Goal: Register for event/course

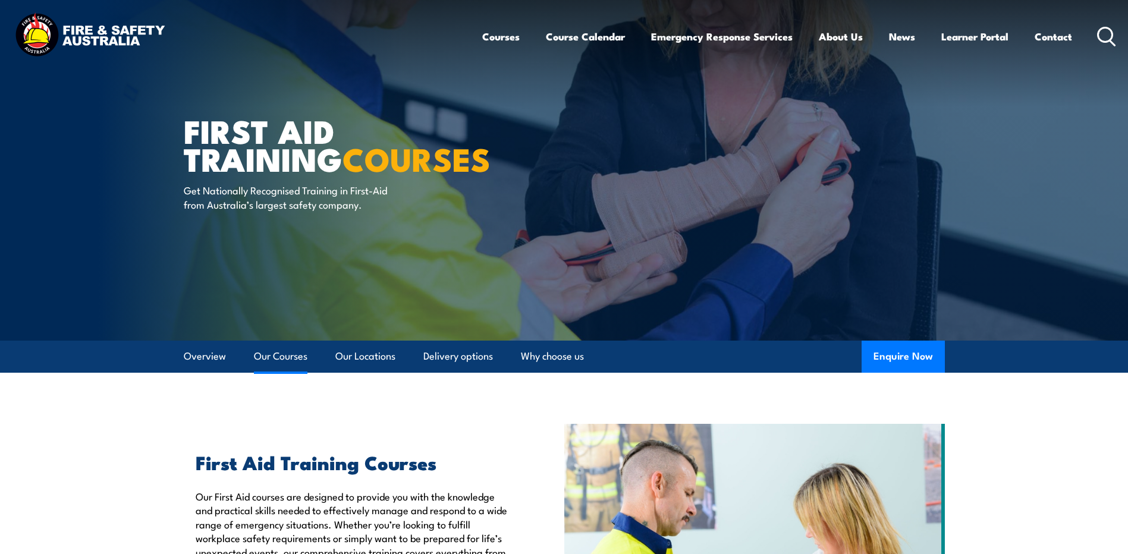
click at [275, 359] on link "Our Courses" at bounding box center [281, 357] width 54 height 32
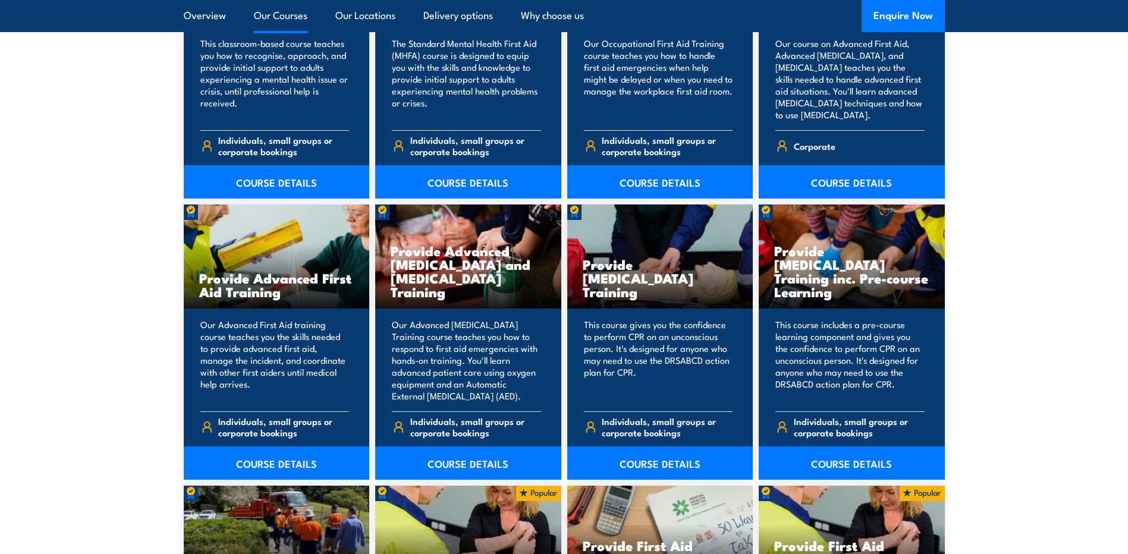
scroll to position [1378, 0]
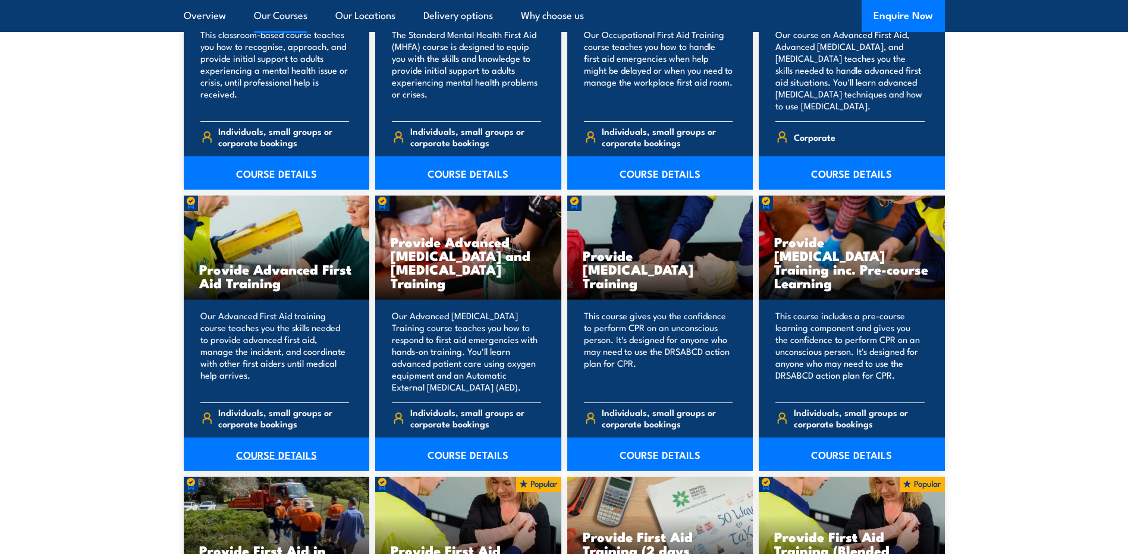
click at [255, 457] on link "COURSE DETAILS" at bounding box center [277, 454] width 186 height 33
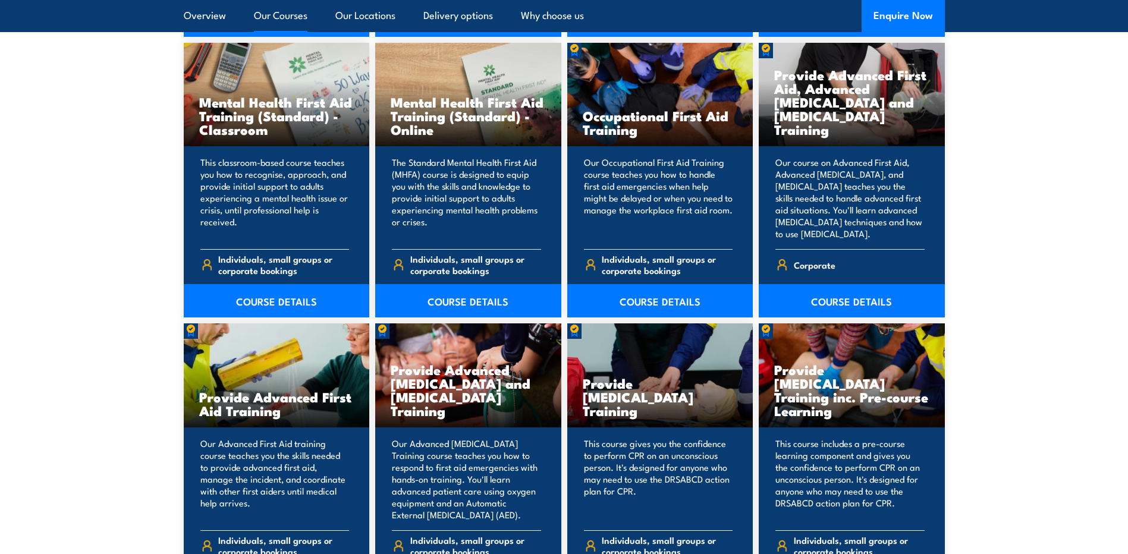
scroll to position [1021, 0]
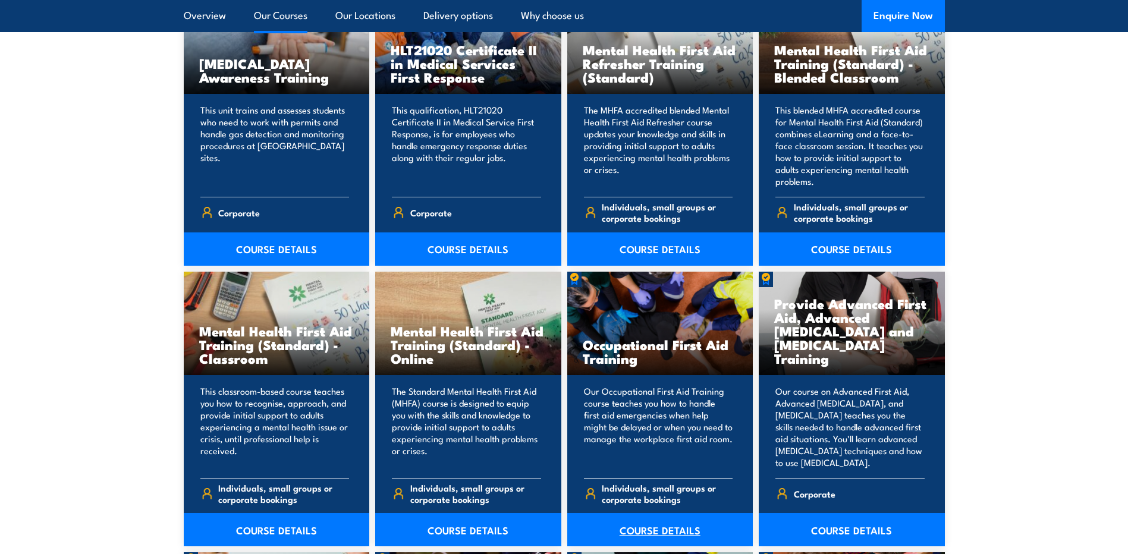
click at [639, 523] on link "COURSE DETAILS" at bounding box center [660, 529] width 186 height 33
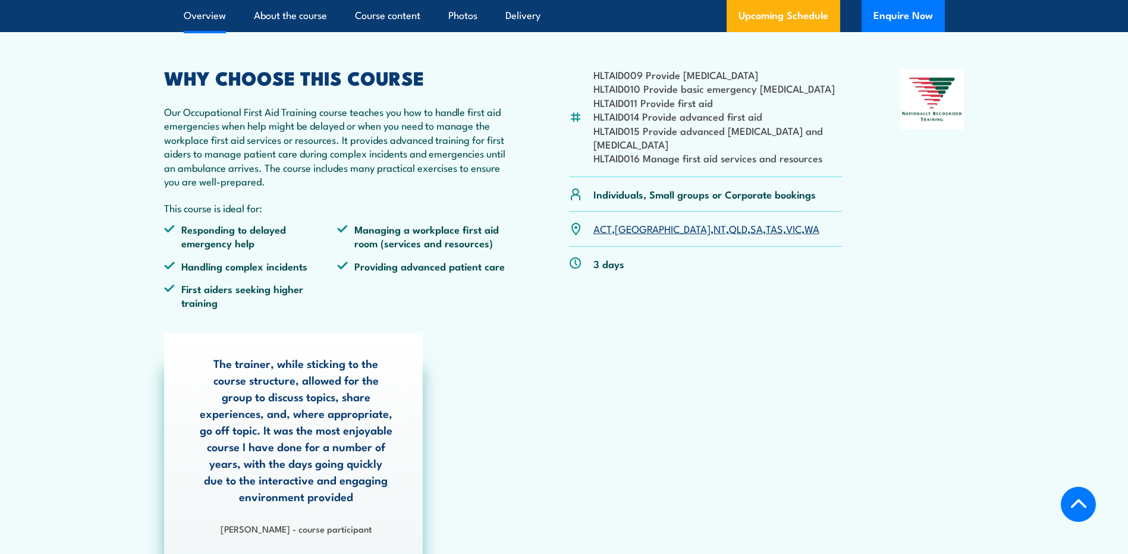
scroll to position [357, 0]
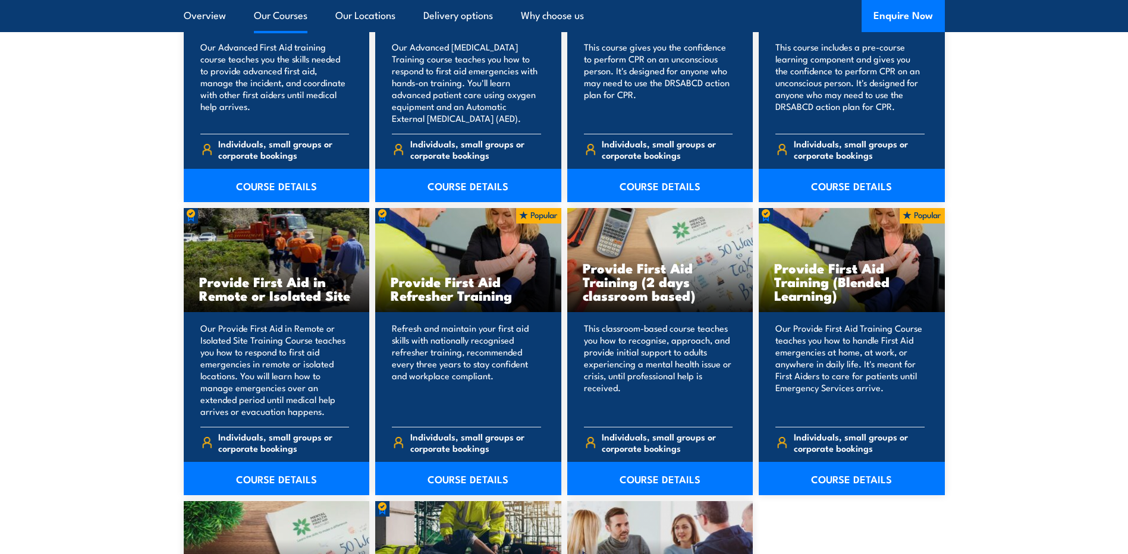
scroll to position [1675, 0]
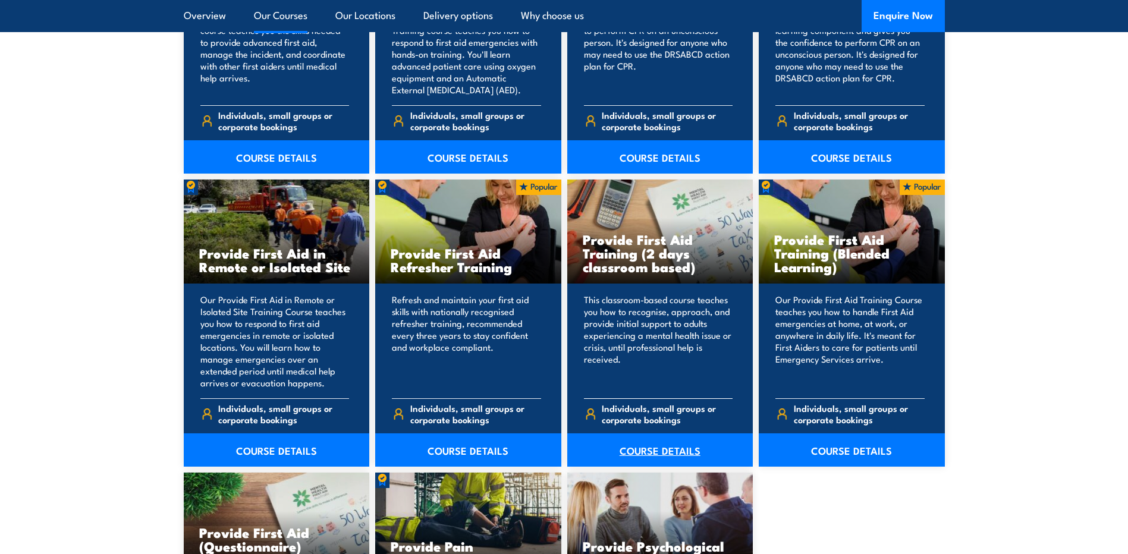
click at [641, 451] on link "COURSE DETAILS" at bounding box center [660, 450] width 186 height 33
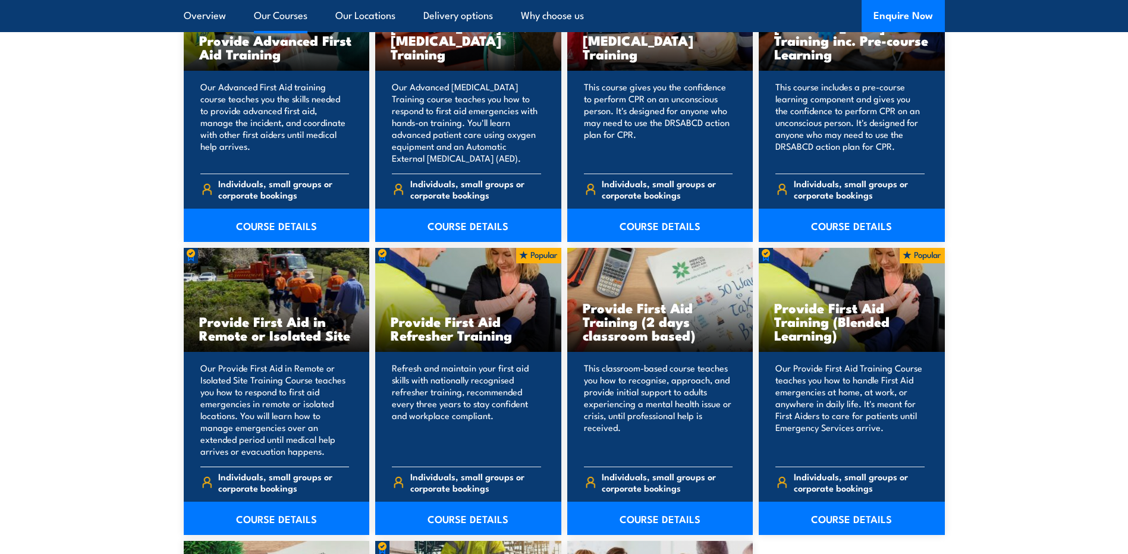
scroll to position [1675, 0]
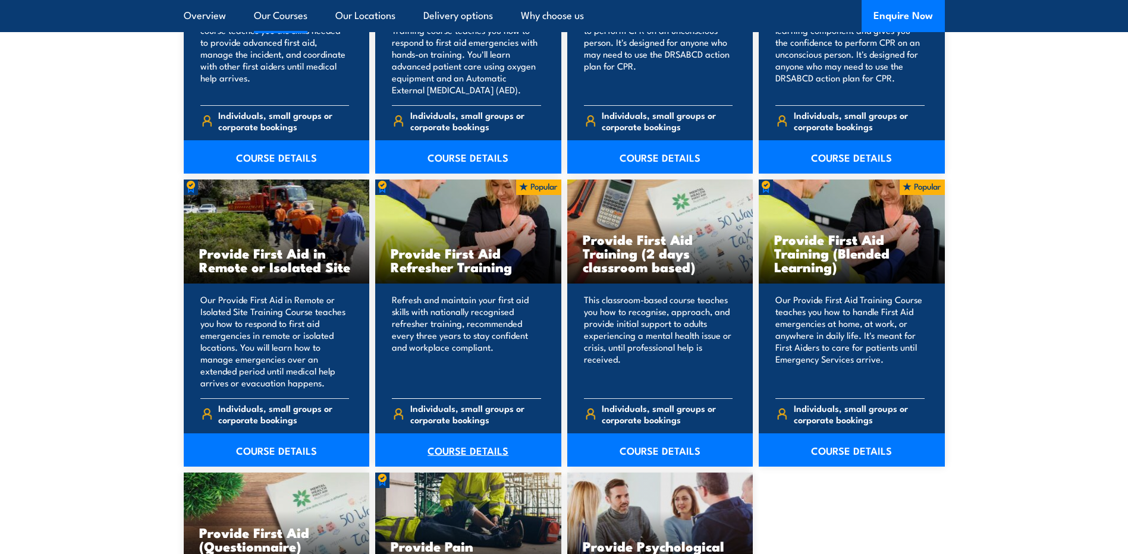
click at [447, 454] on link "COURSE DETAILS" at bounding box center [468, 450] width 186 height 33
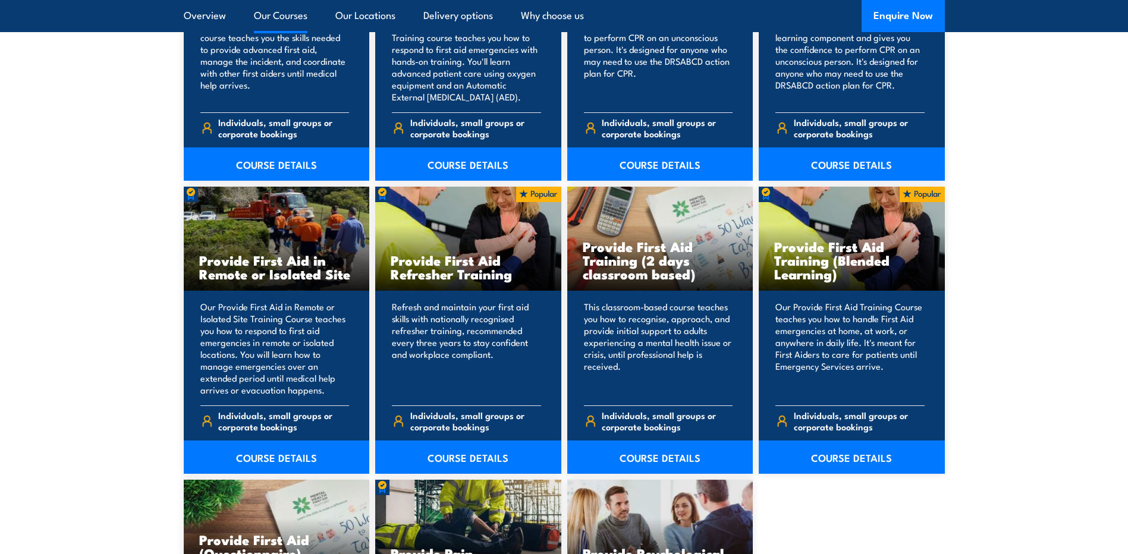
scroll to position [1675, 0]
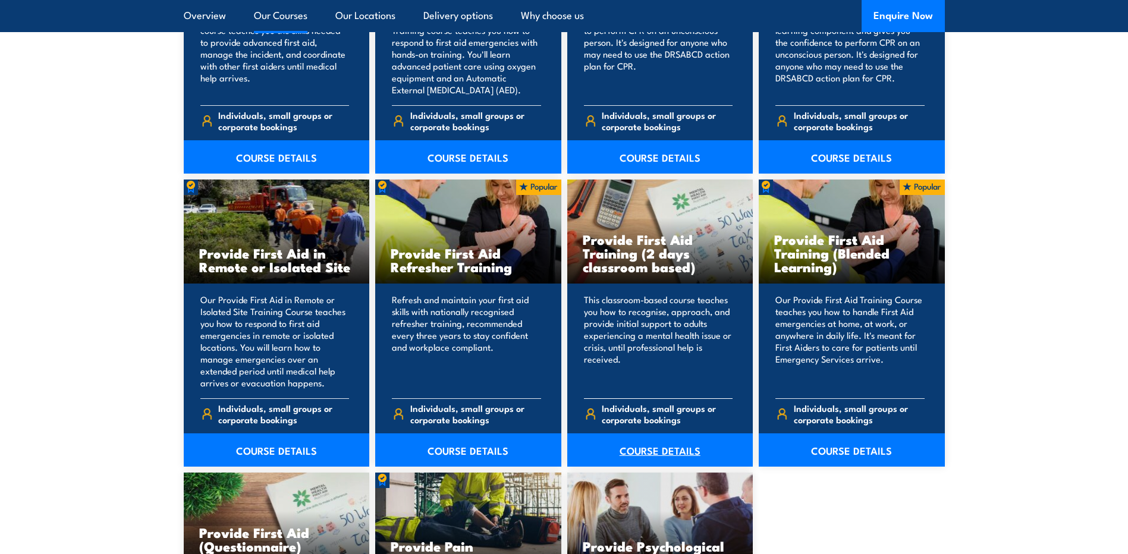
click at [644, 450] on link "COURSE DETAILS" at bounding box center [660, 450] width 186 height 33
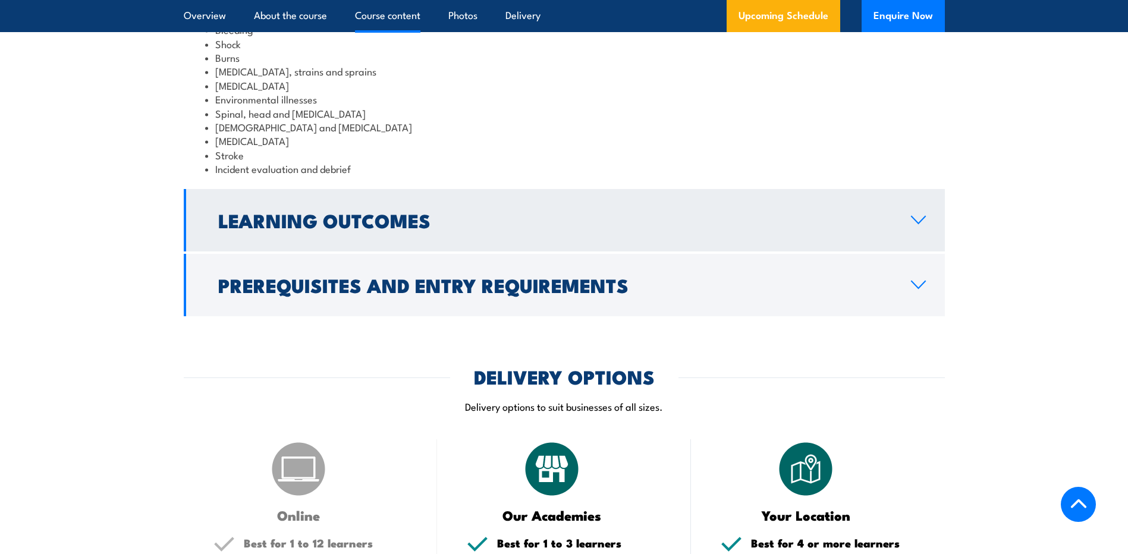
scroll to position [1368, 0]
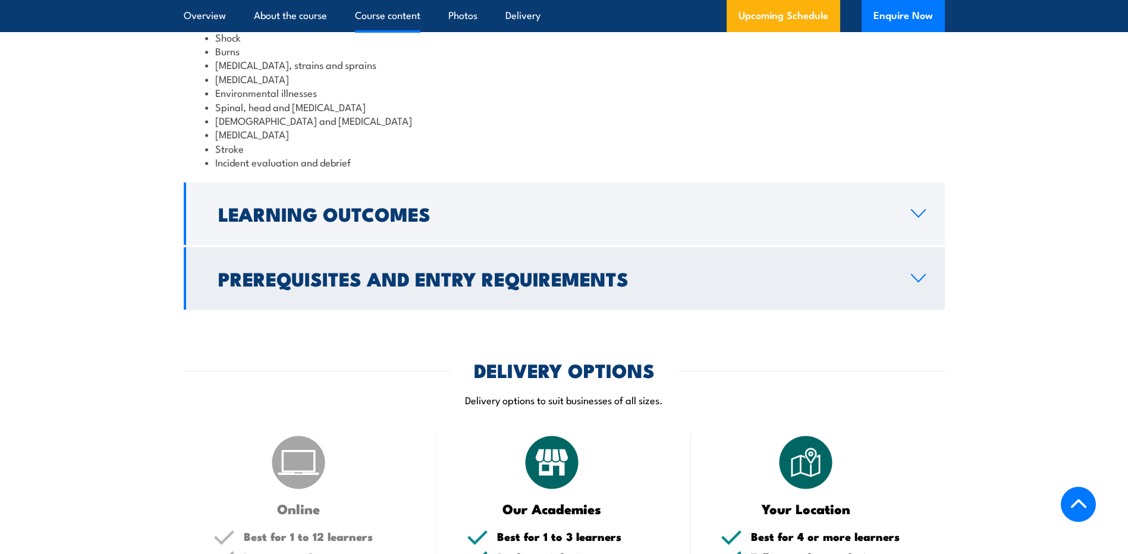
click at [920, 278] on icon at bounding box center [919, 279] width 16 height 10
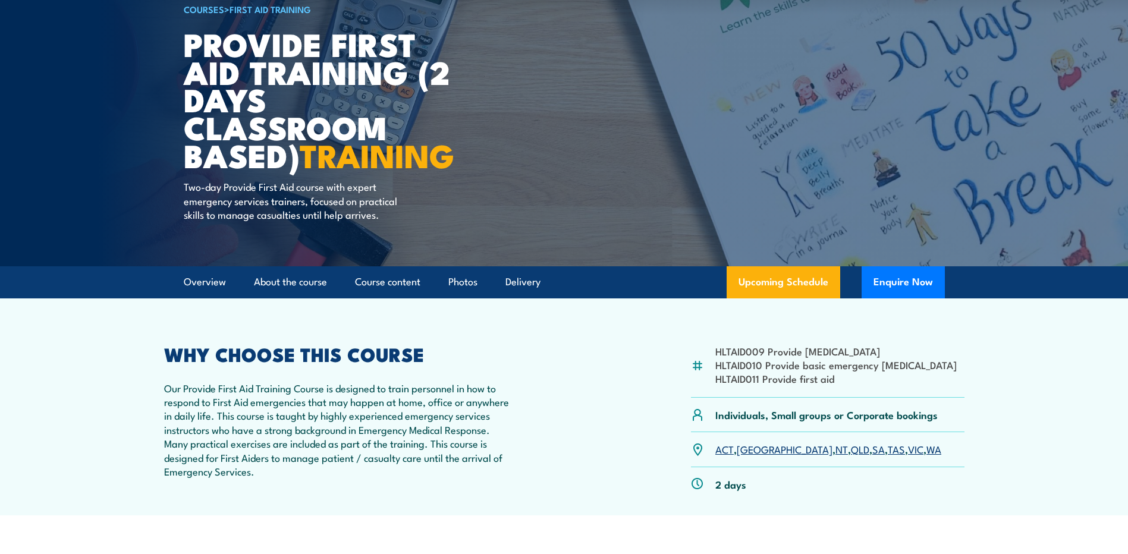
scroll to position [0, 0]
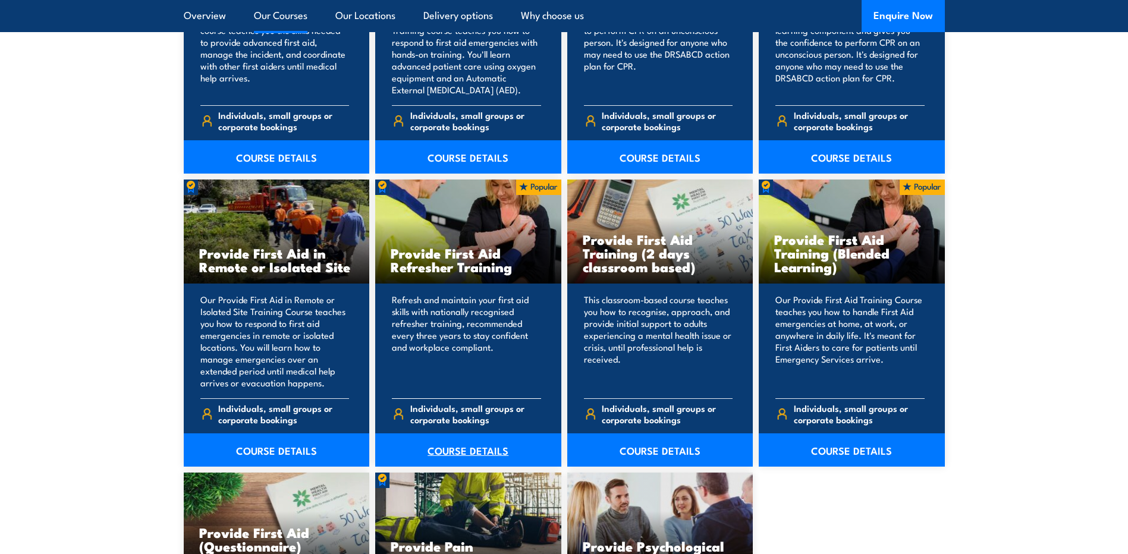
click at [471, 454] on link "COURSE DETAILS" at bounding box center [468, 450] width 186 height 33
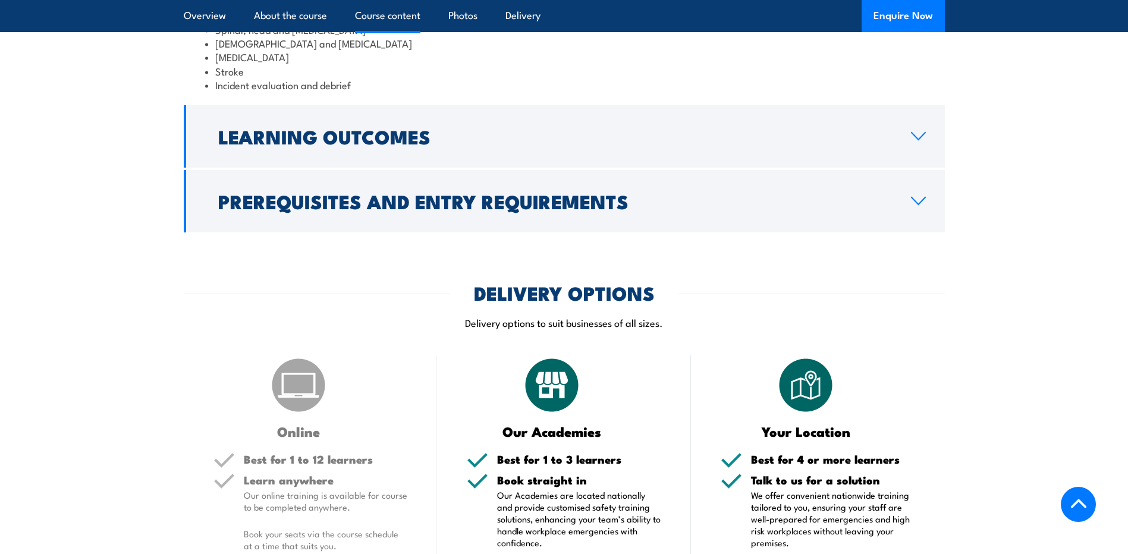
scroll to position [1652, 0]
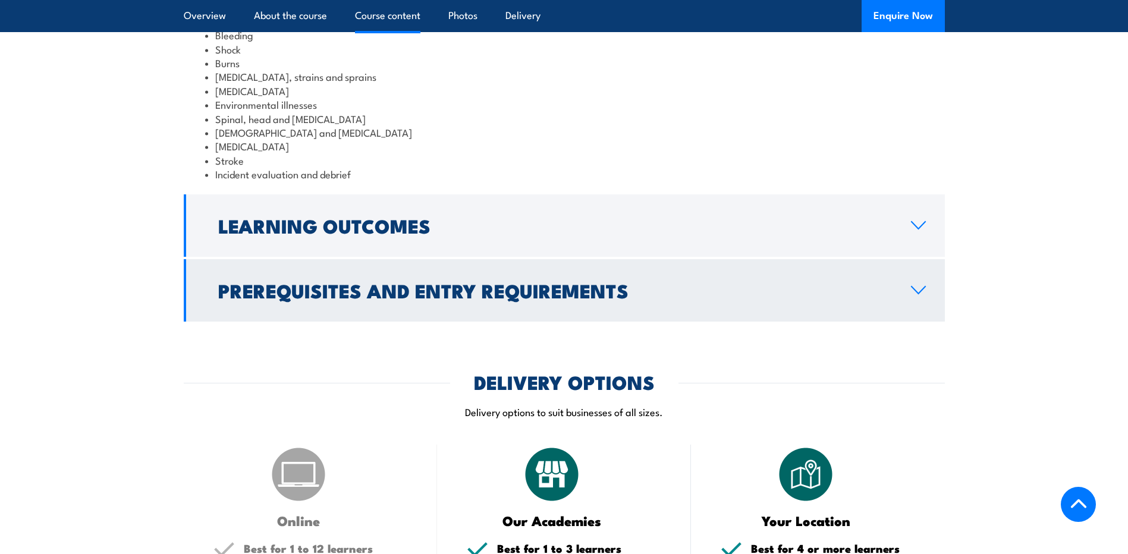
click at [924, 294] on icon at bounding box center [919, 290] width 14 height 7
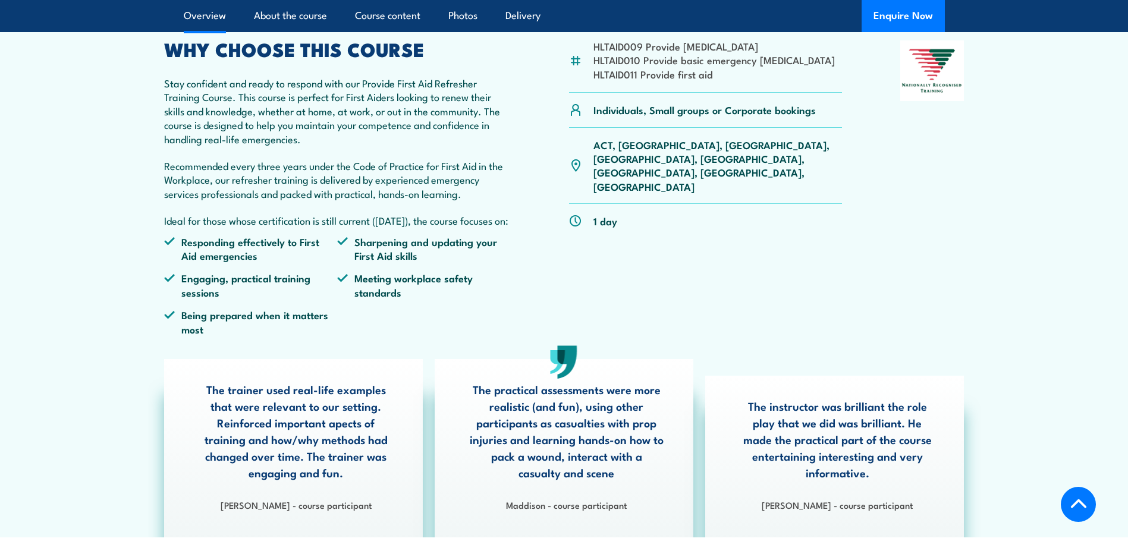
scroll to position [0, 0]
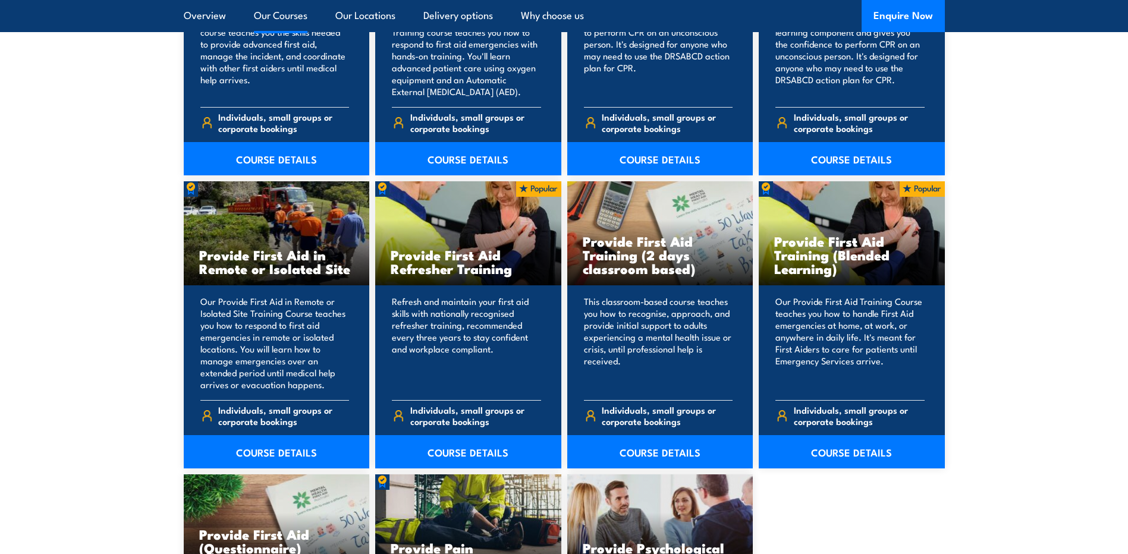
scroll to position [1675, 0]
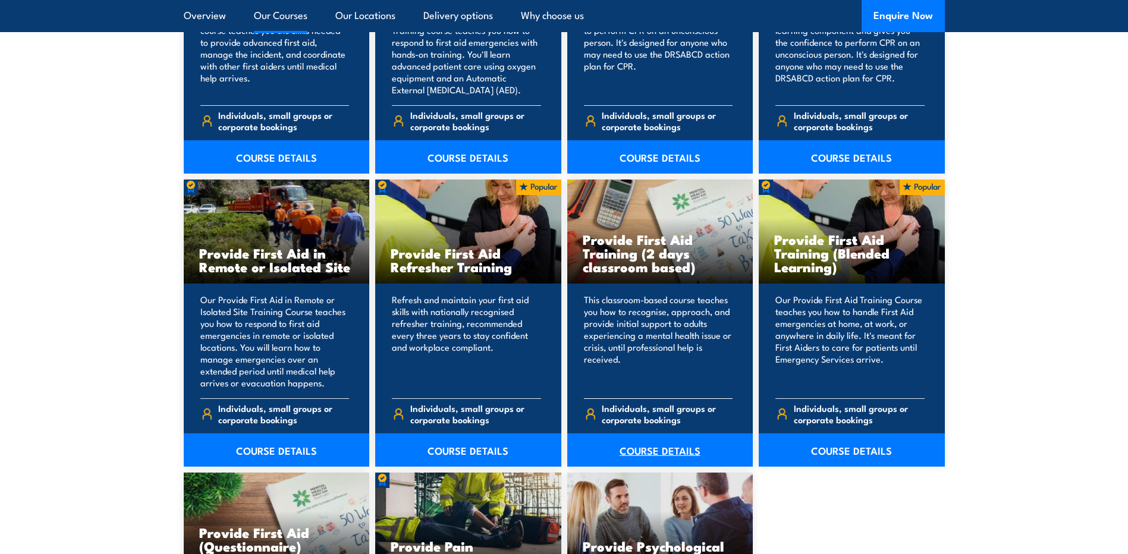
click at [645, 450] on link "COURSE DETAILS" at bounding box center [660, 450] width 186 height 33
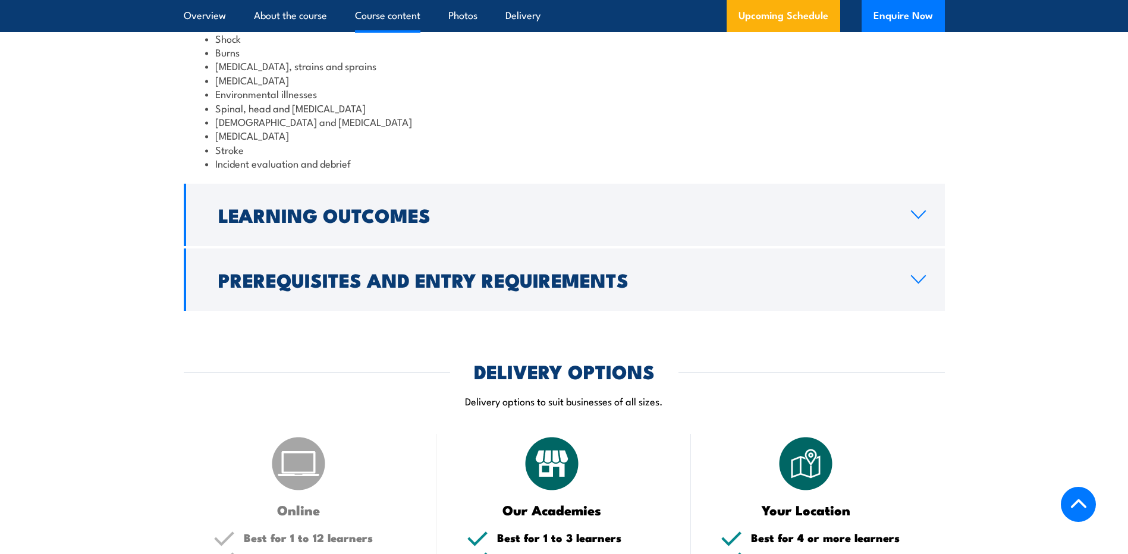
scroll to position [1368, 0]
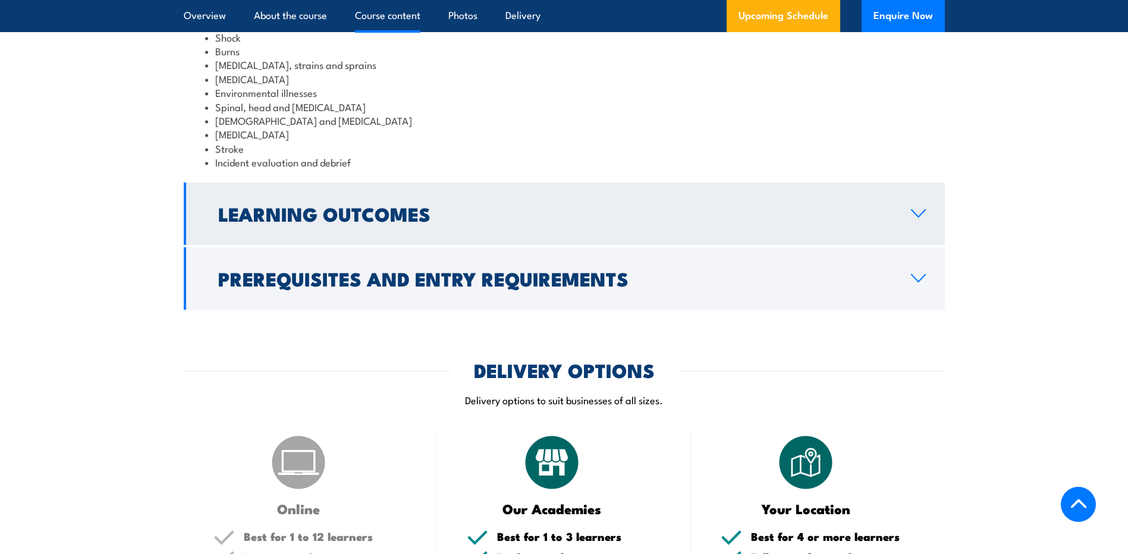
click at [912, 216] on icon at bounding box center [919, 214] width 16 height 10
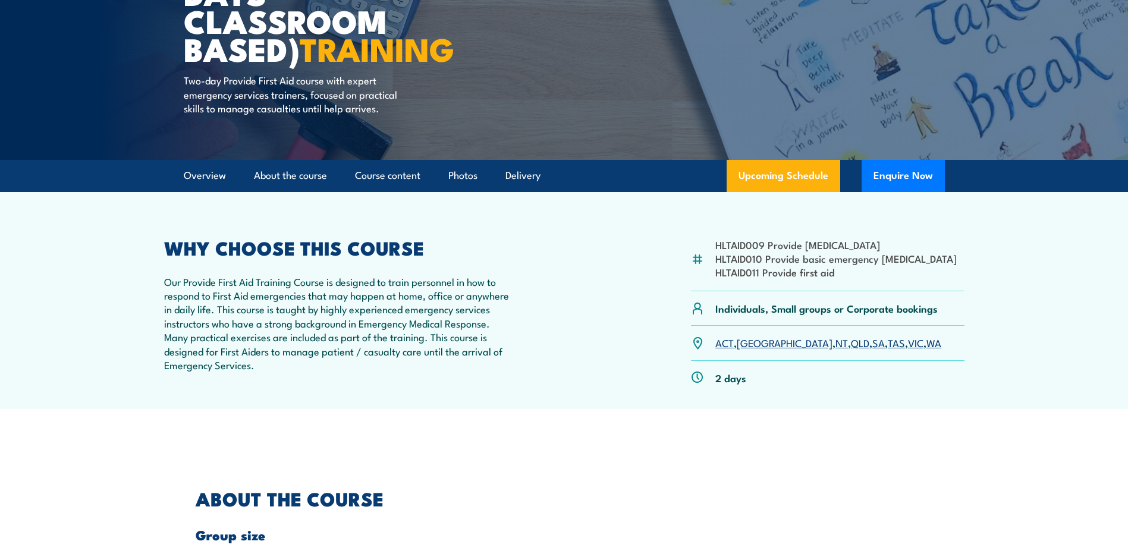
scroll to position [0, 0]
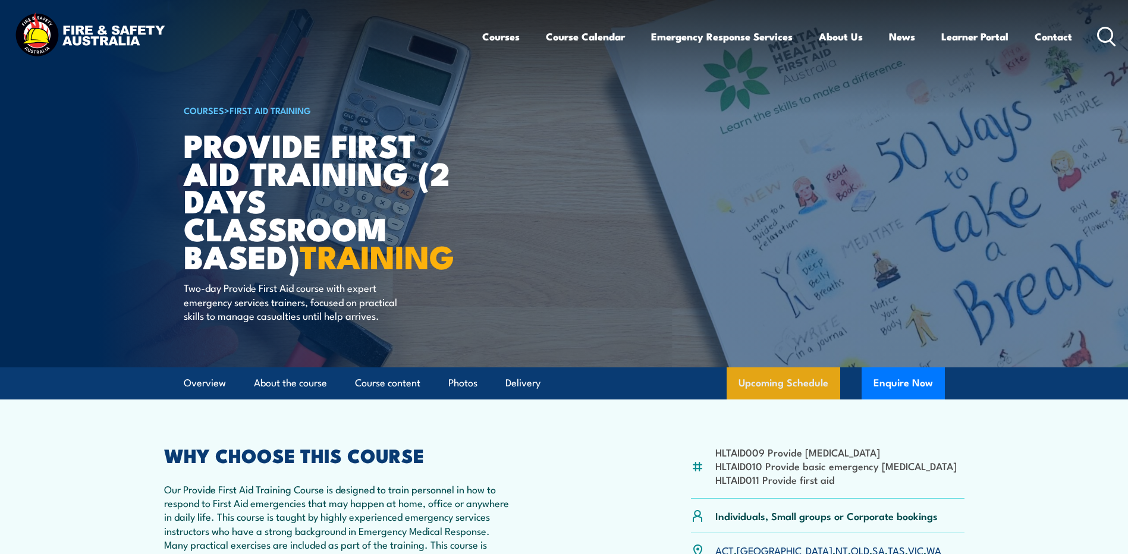
click at [802, 376] on link "Upcoming Schedule" at bounding box center [784, 384] width 114 height 32
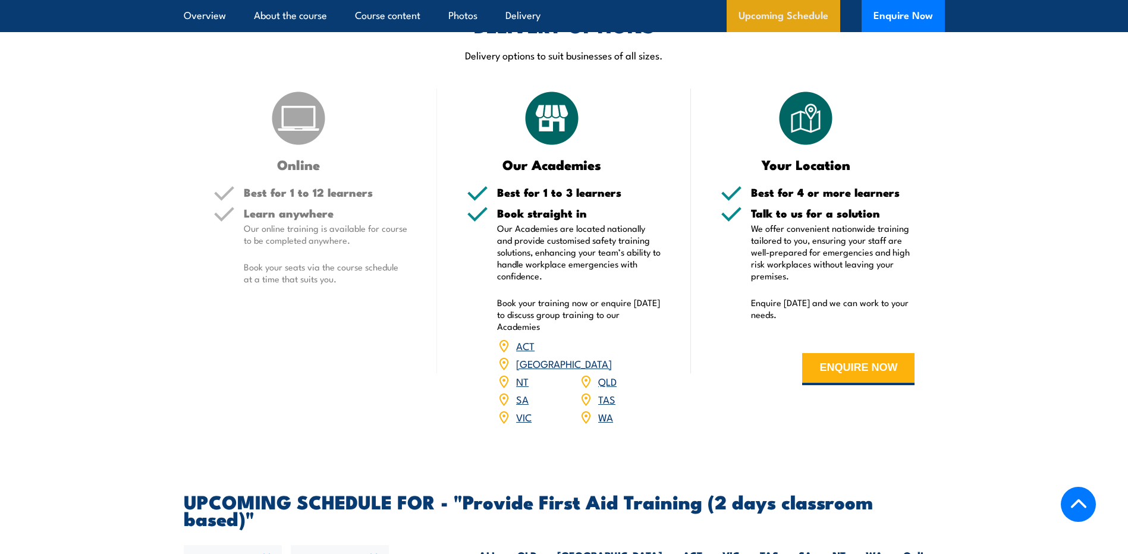
scroll to position [2048, 0]
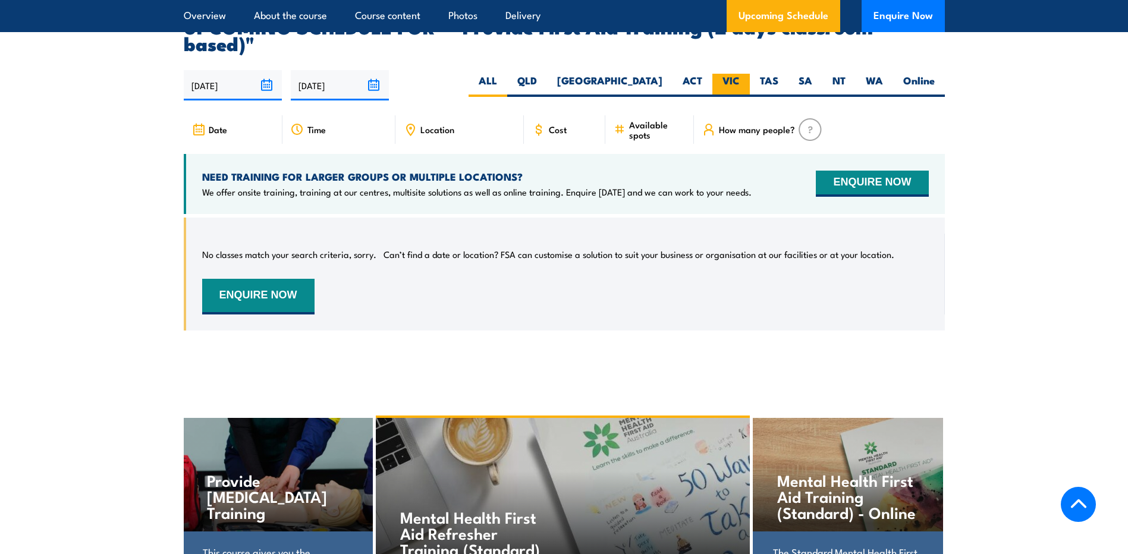
click at [731, 74] on label "VIC" at bounding box center [730, 85] width 37 height 23
click at [740, 74] on input "VIC" at bounding box center [744, 78] width 8 height 8
radio input "true"
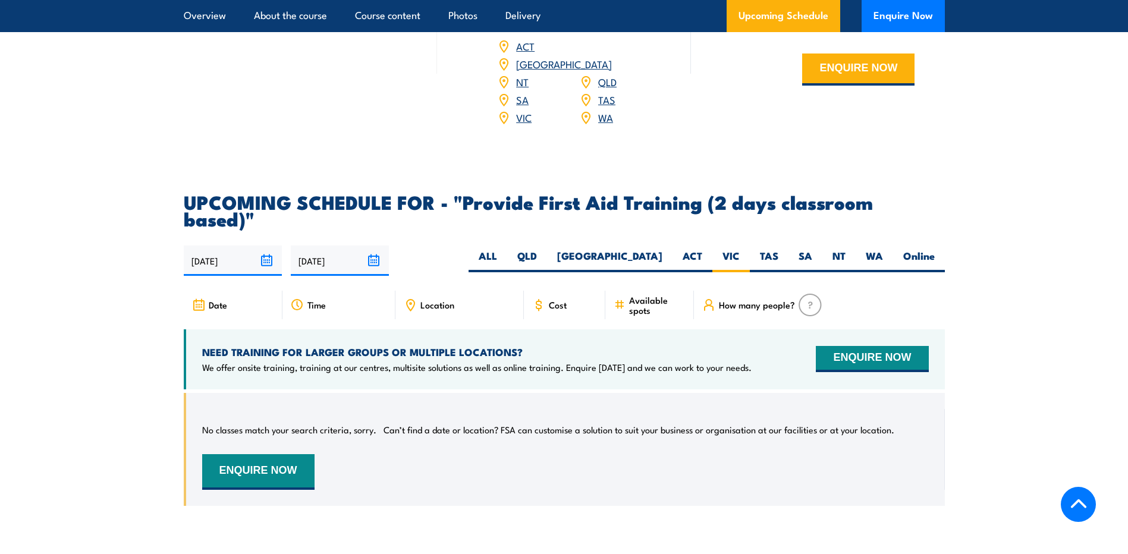
scroll to position [2009, 0]
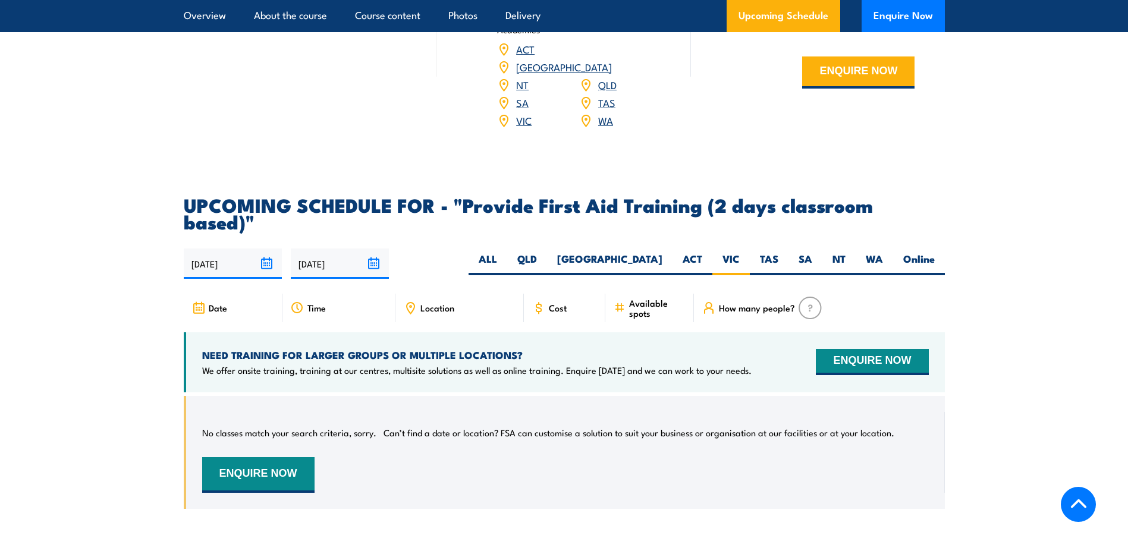
click at [442, 303] on span "Location" at bounding box center [437, 308] width 34 height 10
click at [137, 352] on section "UPCOMING SCHEDULE FOR - "Provide First Aid Training (2 days classroom based)" […" at bounding box center [564, 361] width 1128 height 331
click at [742, 252] on label "VIC" at bounding box center [730, 263] width 37 height 23
click at [742, 252] on input "VIC" at bounding box center [744, 256] width 8 height 8
click at [768, 303] on span "How many people?" at bounding box center [757, 308] width 76 height 10
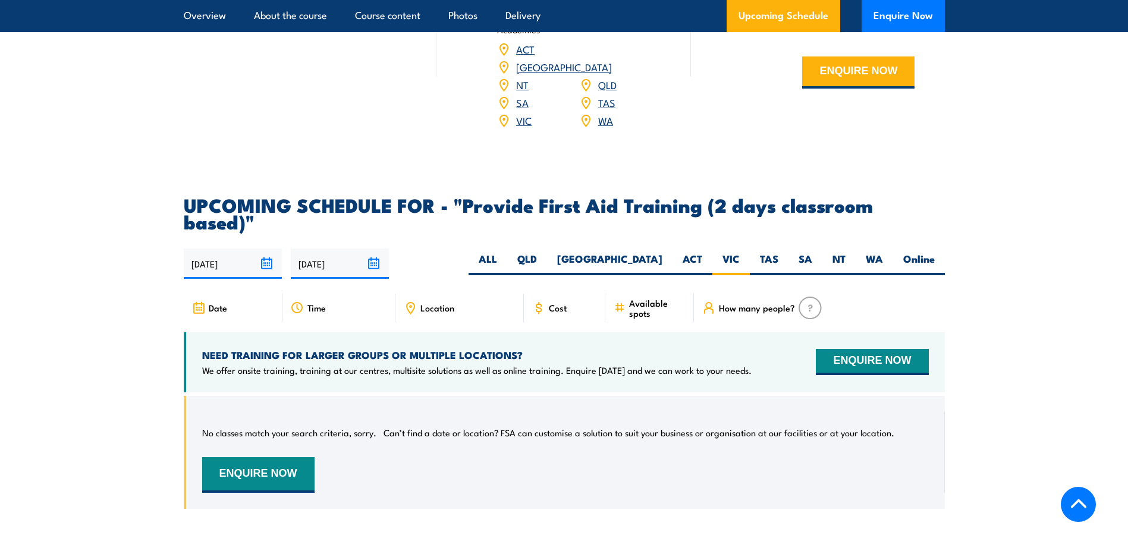
click at [644, 298] on span "Available spots" at bounding box center [657, 308] width 56 height 20
click at [732, 252] on label "VIC" at bounding box center [730, 263] width 37 height 23
click at [740, 252] on input "VIC" at bounding box center [744, 256] width 8 height 8
click at [523, 113] on link "VIC" at bounding box center [523, 120] width 15 height 14
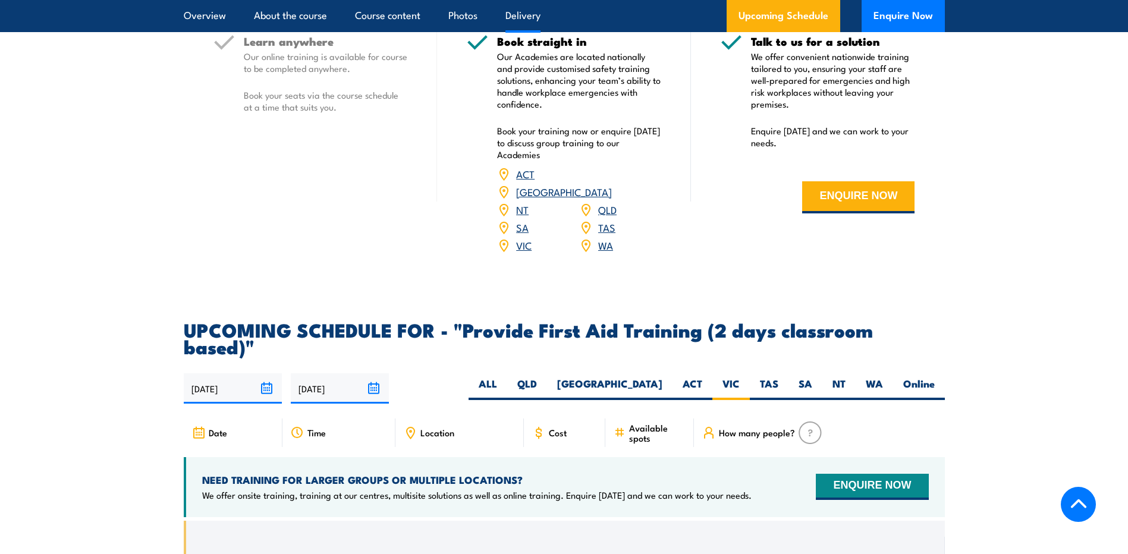
scroll to position [1652, 0]
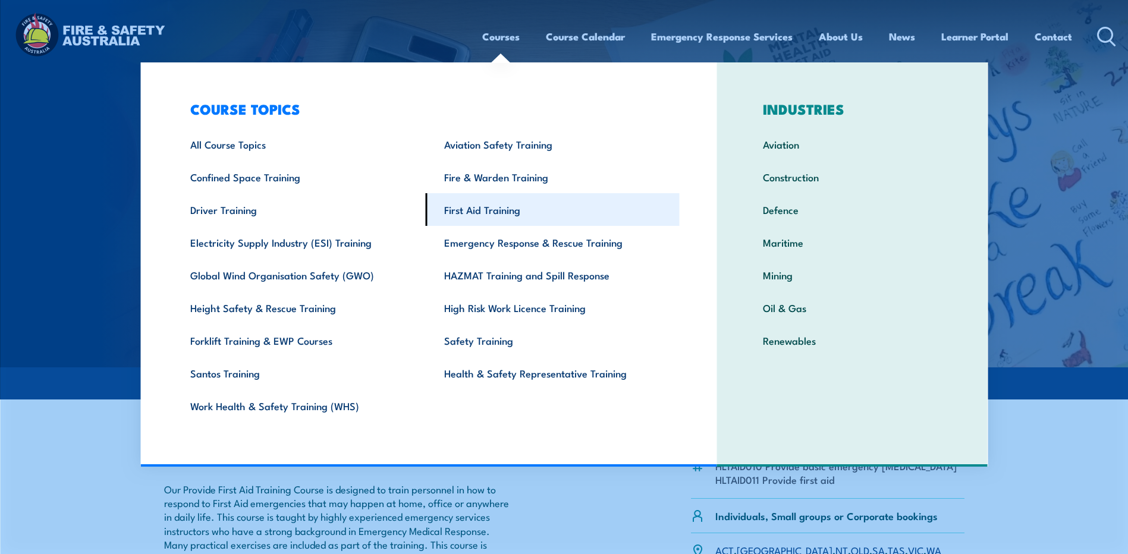
click at [482, 210] on link "First Aid Training" at bounding box center [553, 209] width 254 height 33
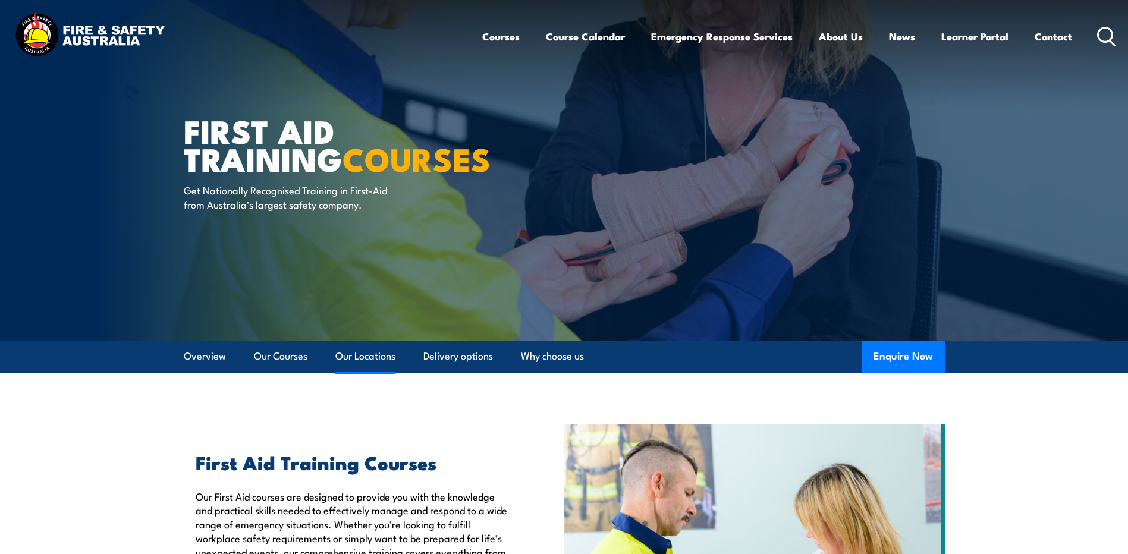
click at [359, 358] on link "Our Locations" at bounding box center [365, 357] width 60 height 32
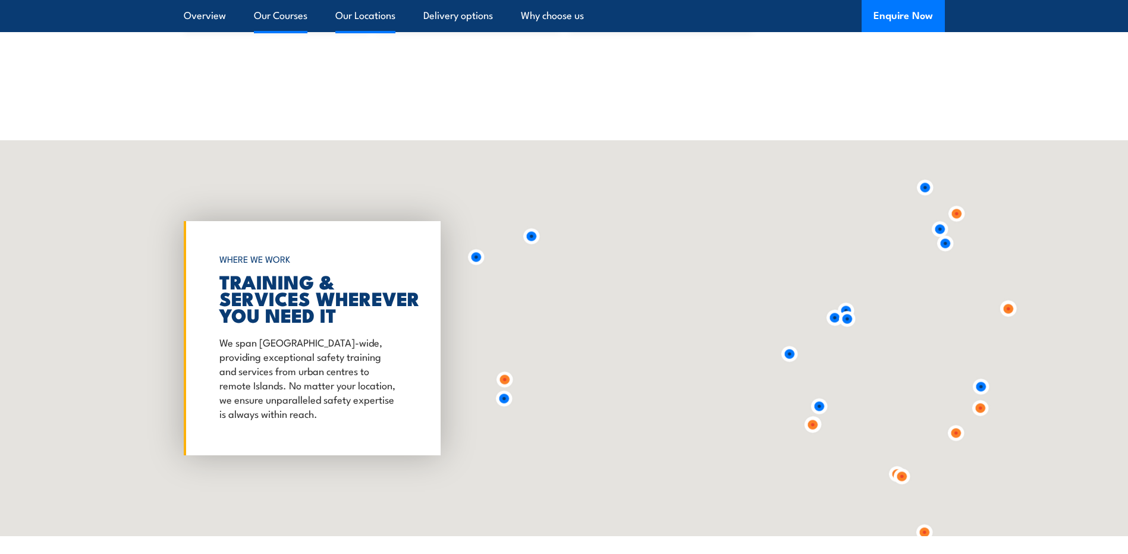
scroll to position [2435, 0]
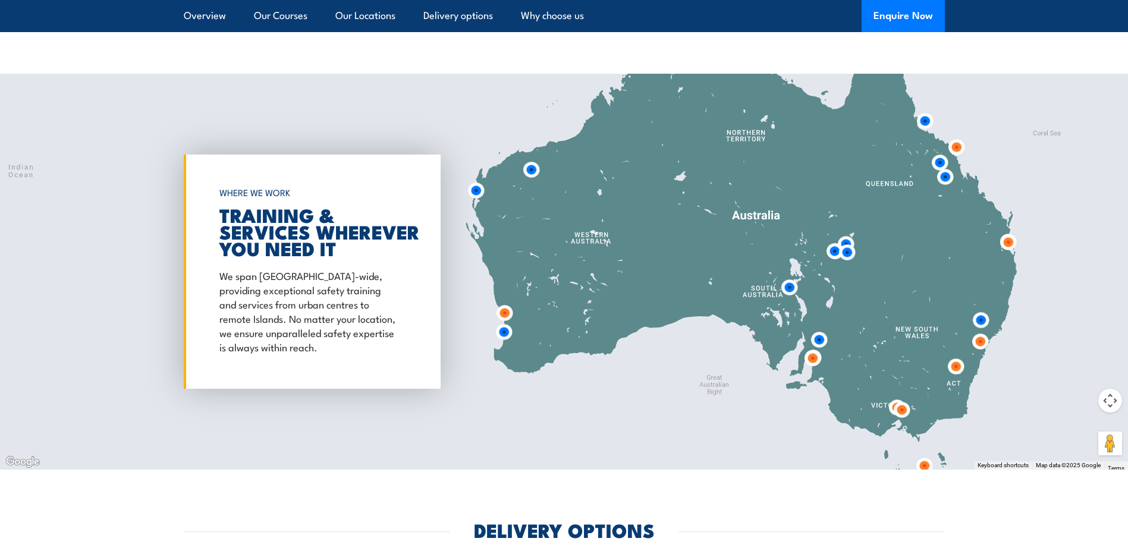
click at [899, 413] on img at bounding box center [902, 410] width 22 height 22
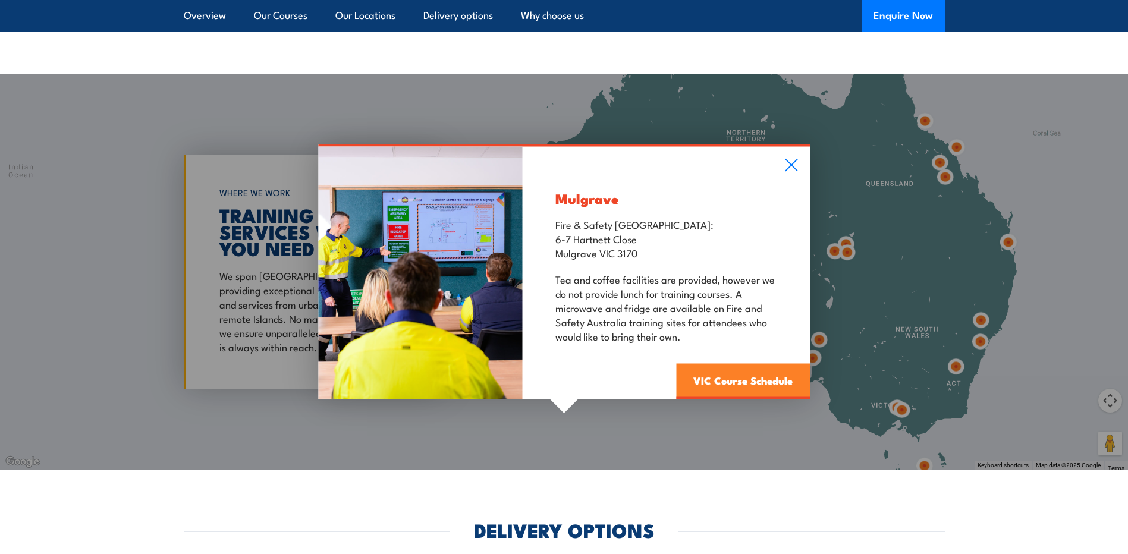
click at [720, 382] on link "VIC Course Schedule" at bounding box center [743, 382] width 134 height 36
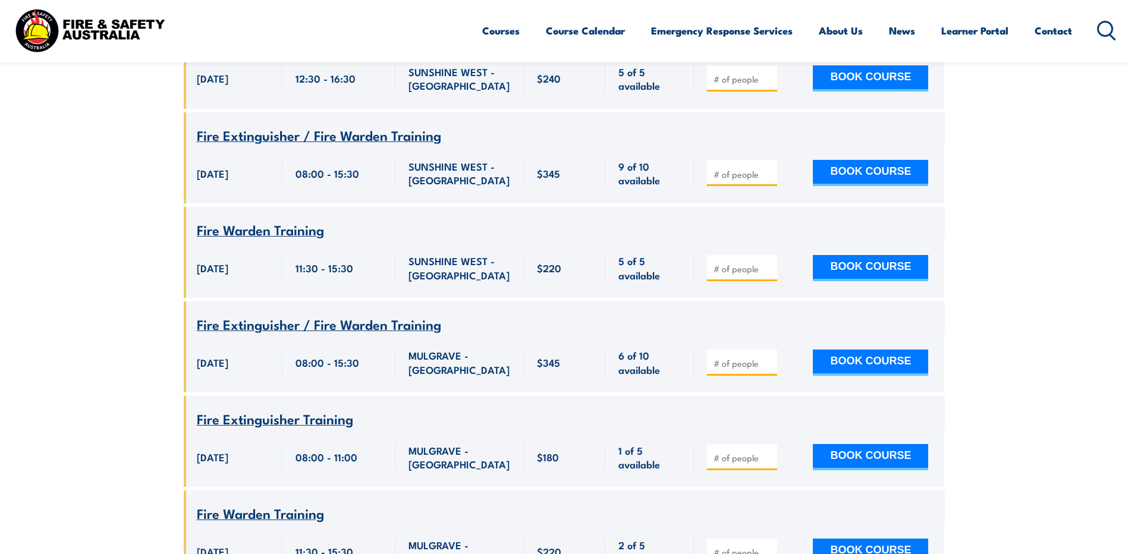
scroll to position [3723, 0]
